Goal: Task Accomplishment & Management: Manage account settings

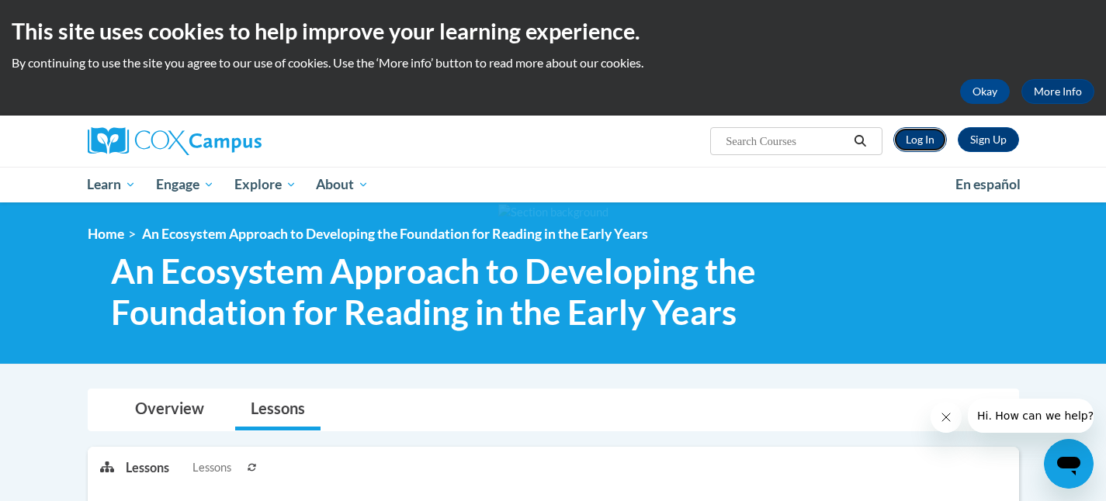
click at [922, 139] on link "Log In" at bounding box center [920, 139] width 54 height 25
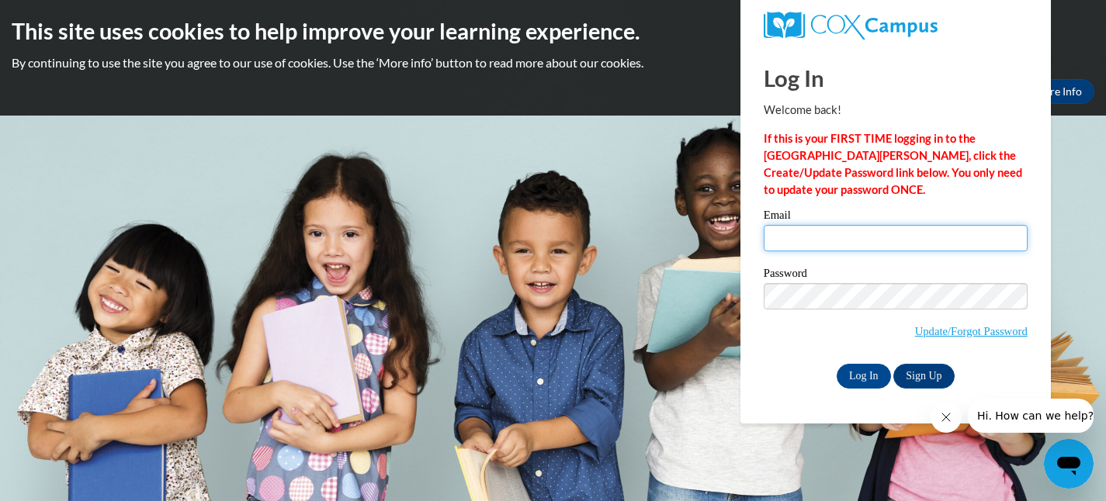
click at [824, 247] on input "Email" at bounding box center [895, 238] width 264 height 26
type input "rlawrence@beachwoodschools.org"
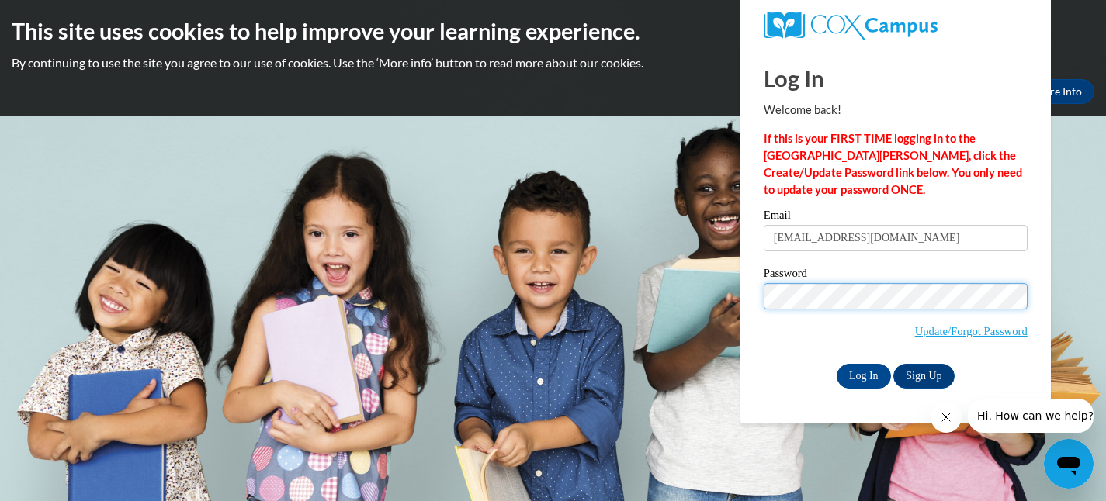
click at [836, 364] on input "Log In" at bounding box center [863, 376] width 54 height 25
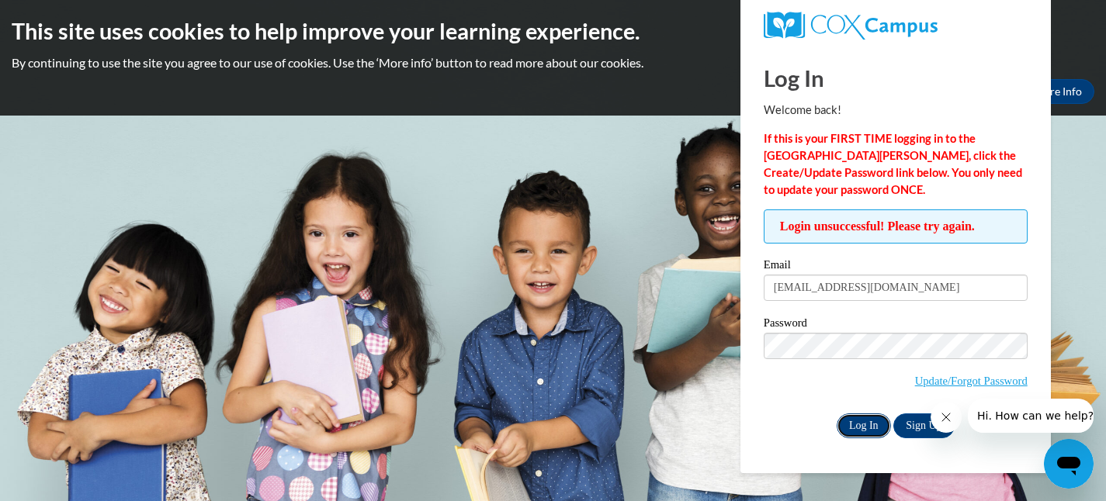
click at [860, 425] on input "Log In" at bounding box center [863, 426] width 54 height 25
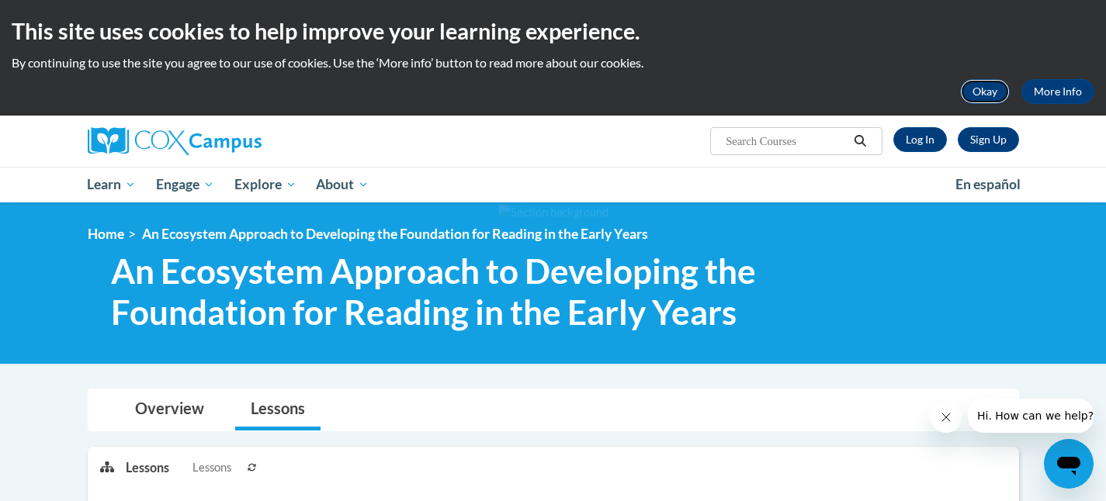
click at [986, 94] on button "Okay" at bounding box center [985, 91] width 50 height 25
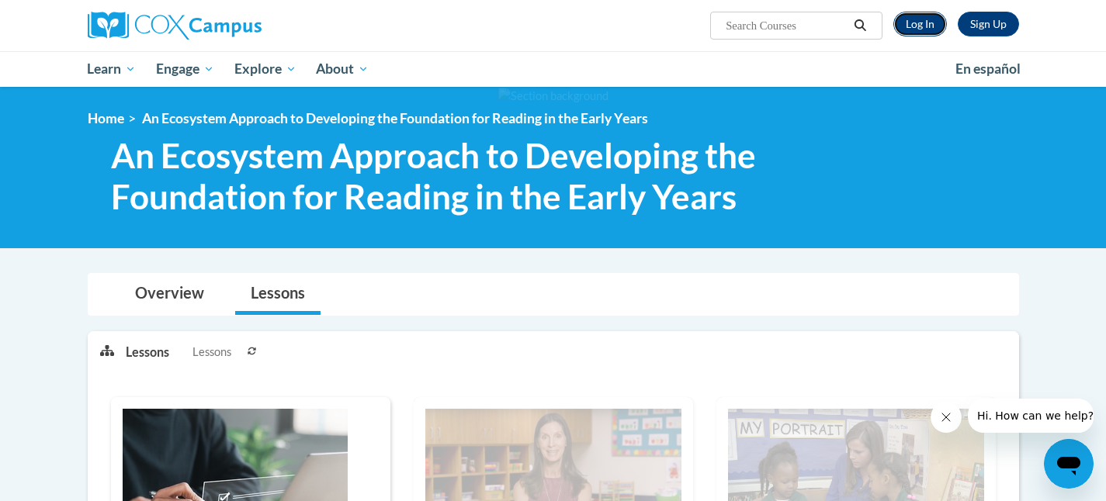
click at [923, 25] on link "Log In" at bounding box center [920, 24] width 54 height 25
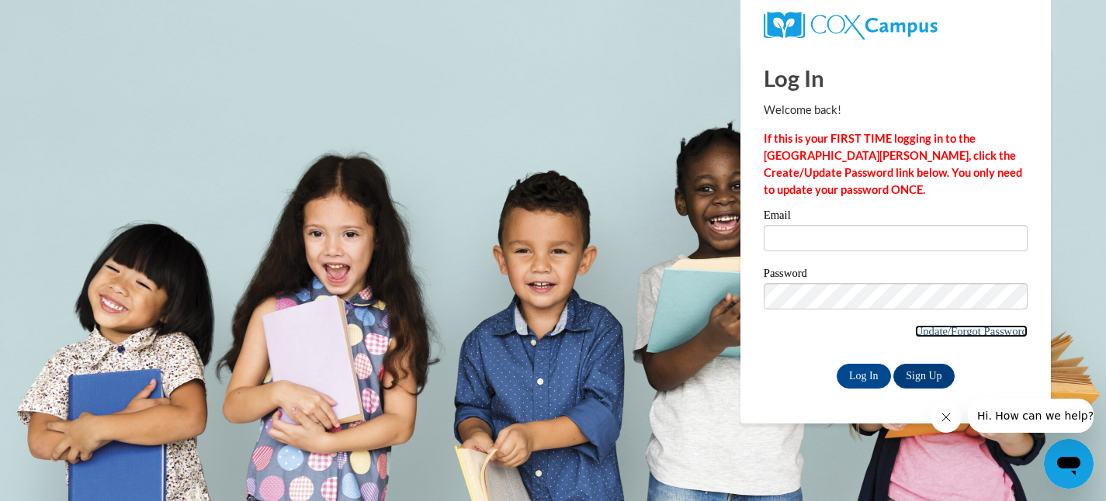
click at [946, 332] on link "Update/Forgot Password" at bounding box center [971, 331] width 112 height 12
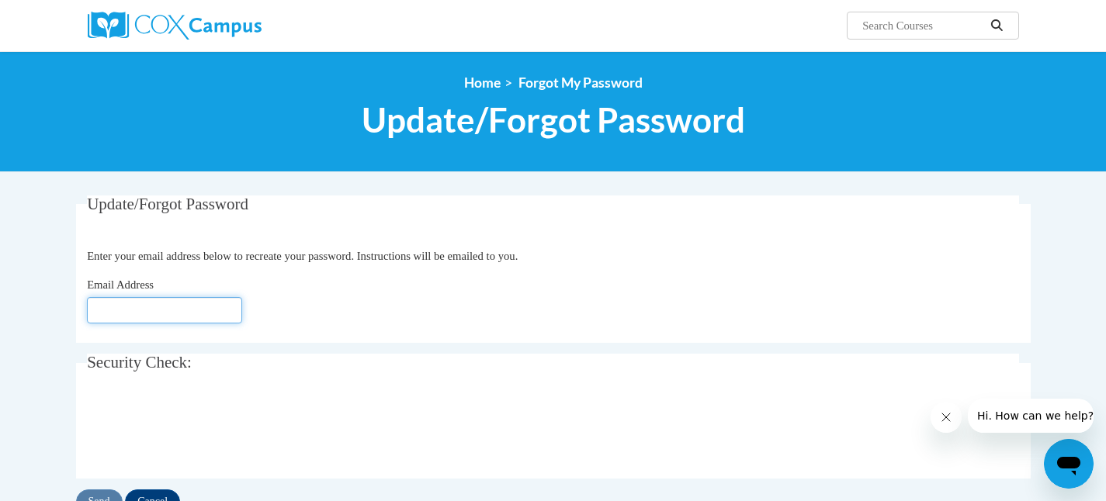
click at [153, 310] on input "Email Address" at bounding box center [164, 310] width 155 height 26
type input "rlawrence@beachwoodschools.org"
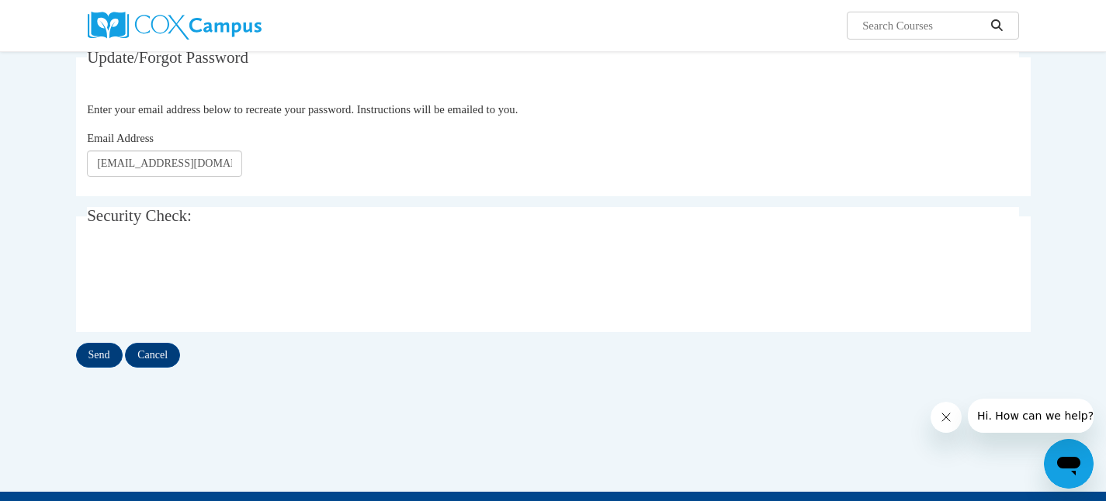
scroll to position [147, 0]
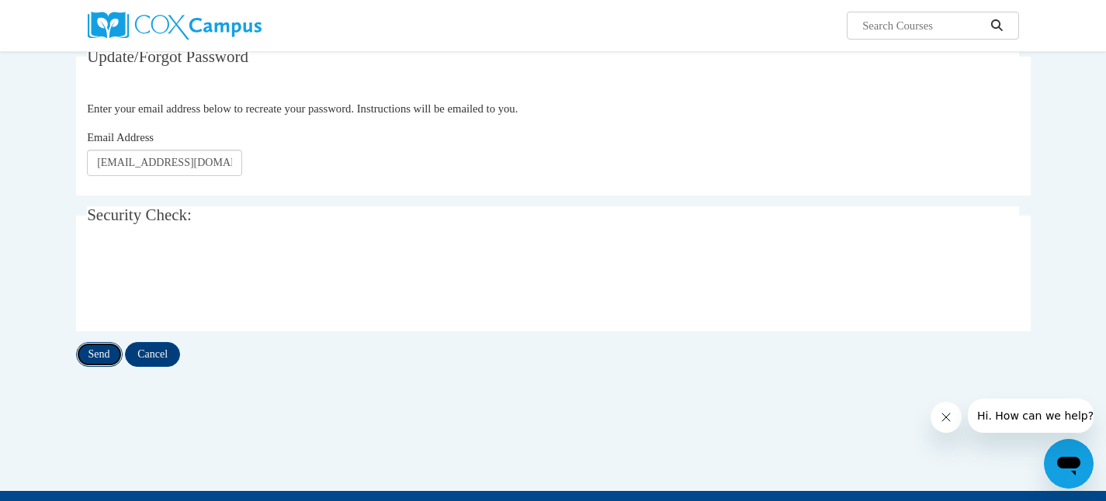
click at [103, 355] on input "Send" at bounding box center [99, 354] width 47 height 25
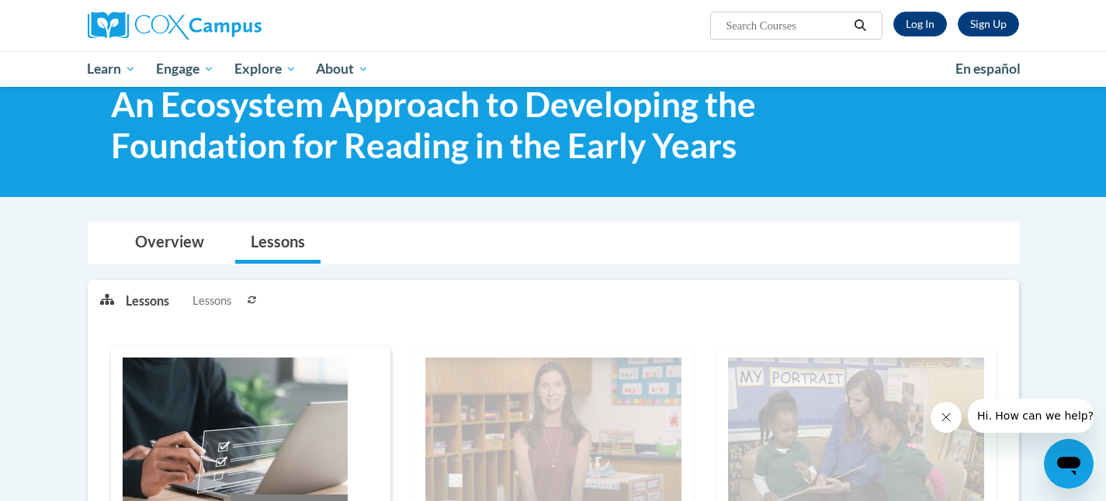
scroll to position [47, 0]
